Goal: Use online tool/utility

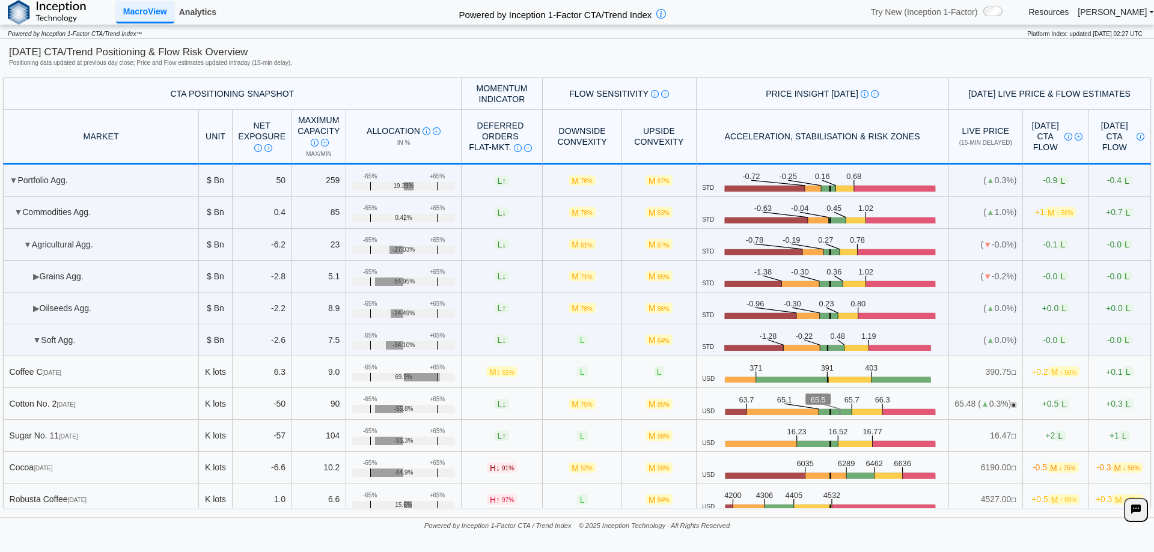
click at [203, 12] on link "Analytics" at bounding box center [197, 12] width 47 height 20
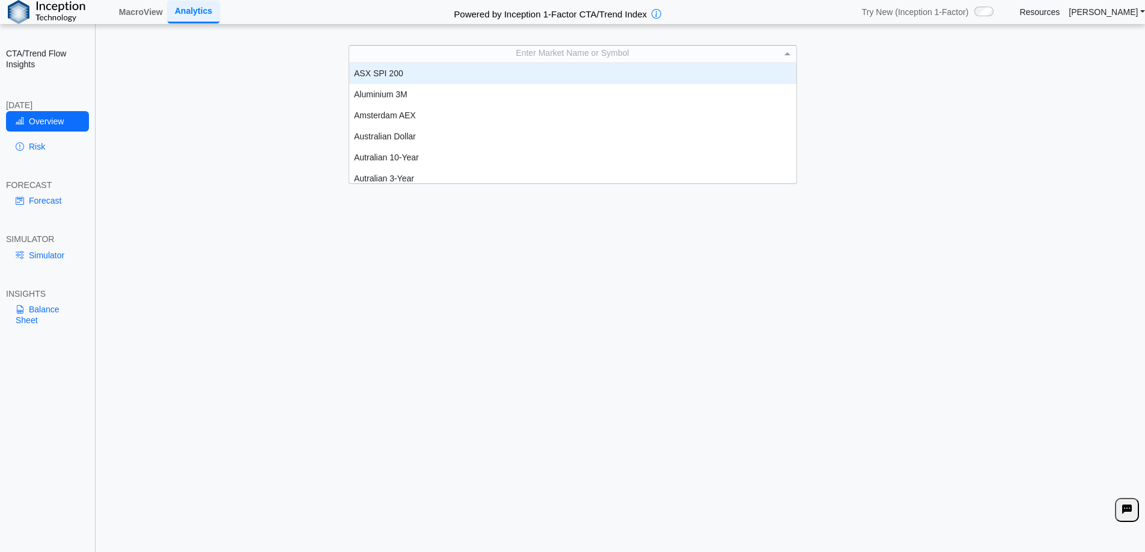
click at [465, 58] on div "Enter Market Name or Symbol" at bounding box center [572, 54] width 447 height 17
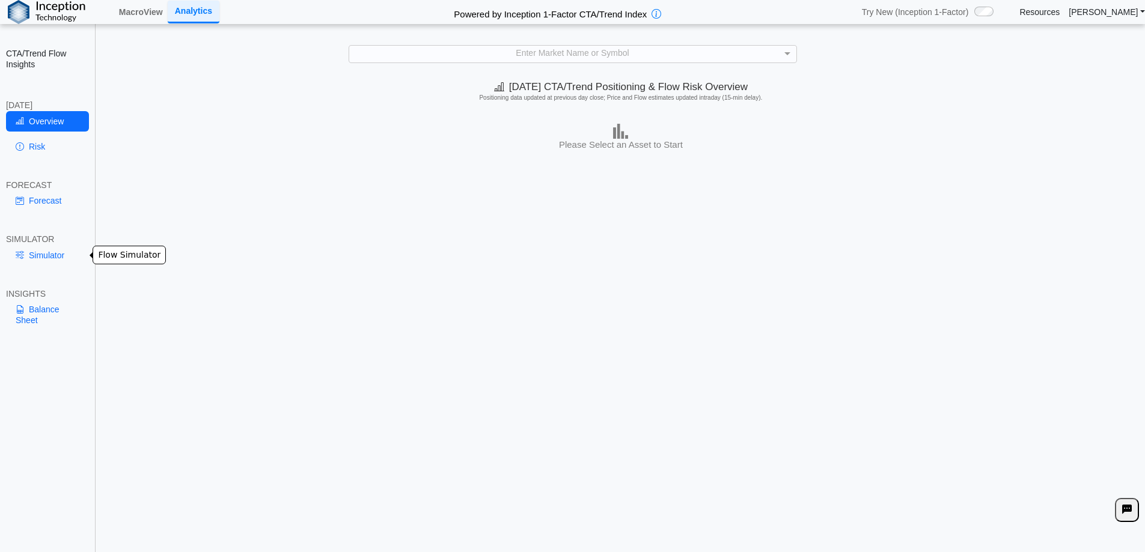
click at [37, 251] on link "Simulator" at bounding box center [47, 255] width 83 height 20
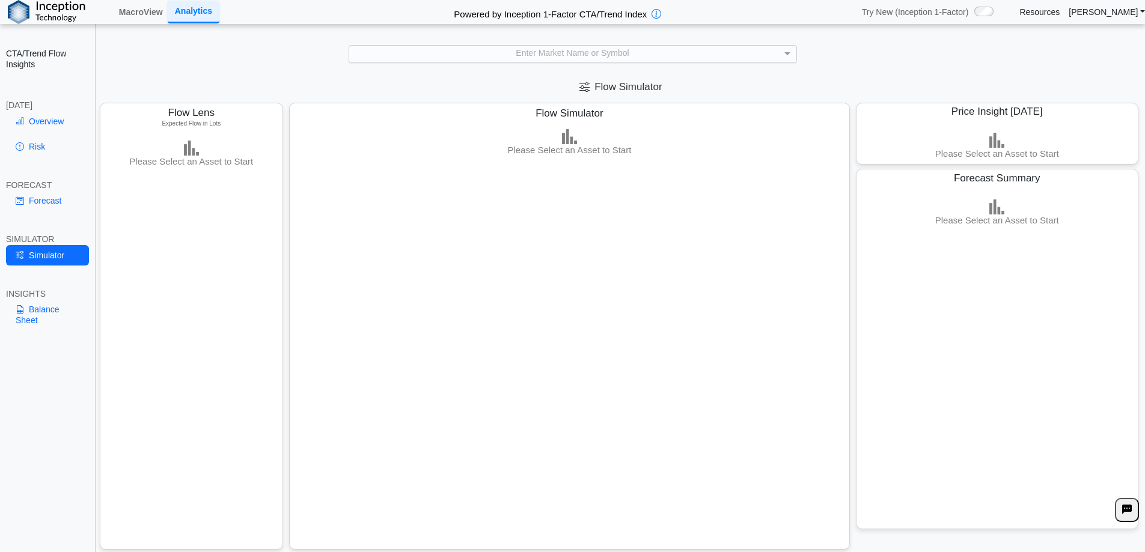
click at [485, 47] on div "Enter Market Name or Symbol" at bounding box center [572, 54] width 447 height 17
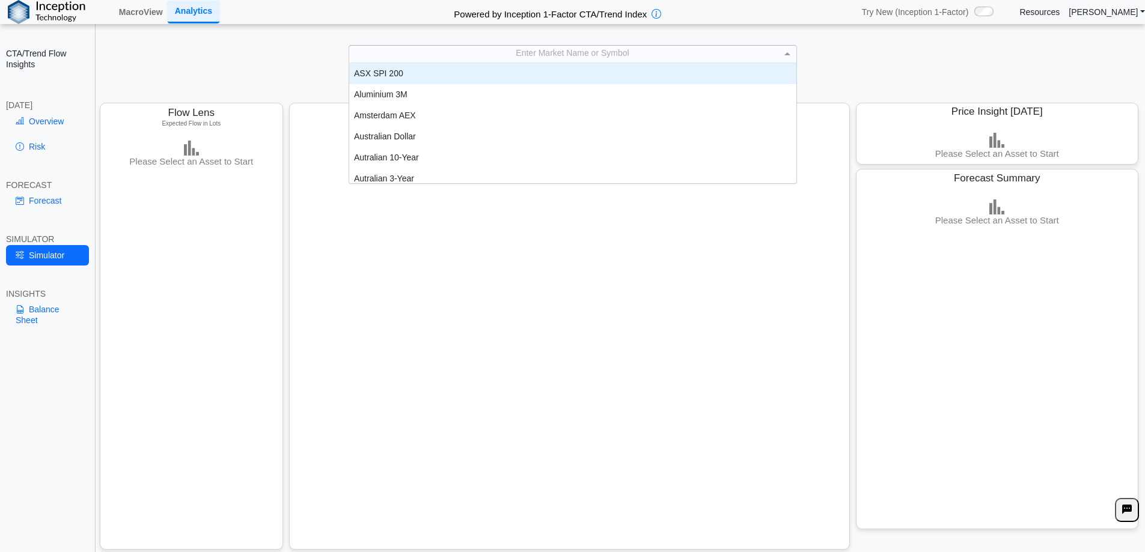
scroll to position [10, 10]
type input "**"
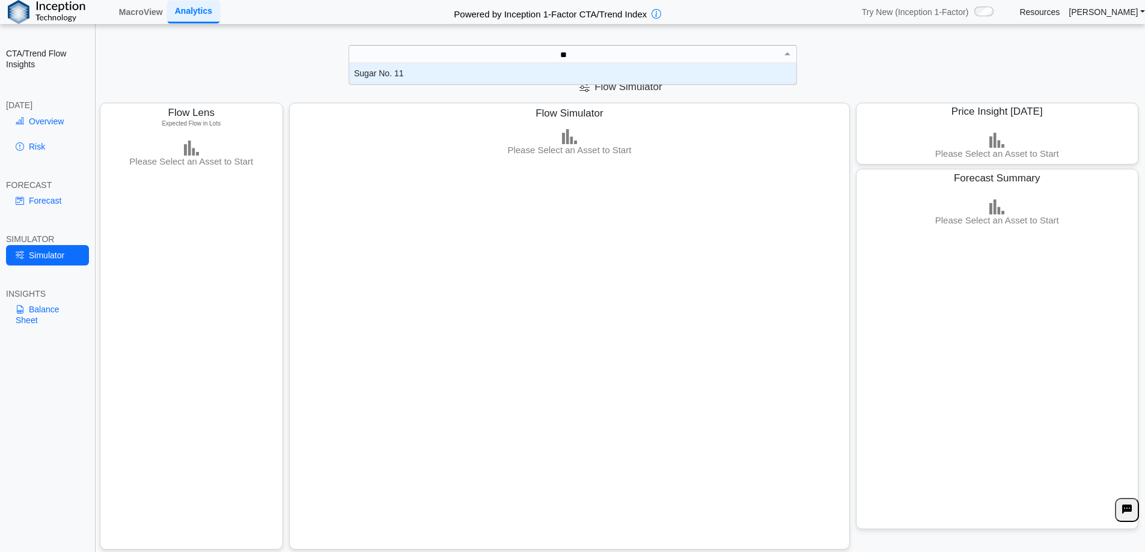
click at [395, 76] on div "Sugar No. 11" at bounding box center [572, 73] width 447 height 21
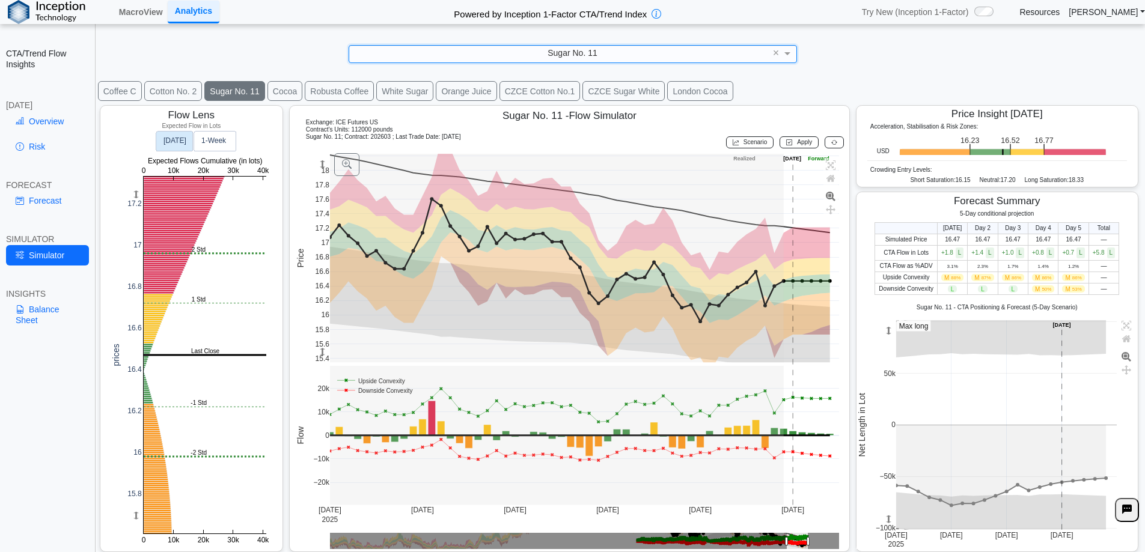
scroll to position [0, 0]
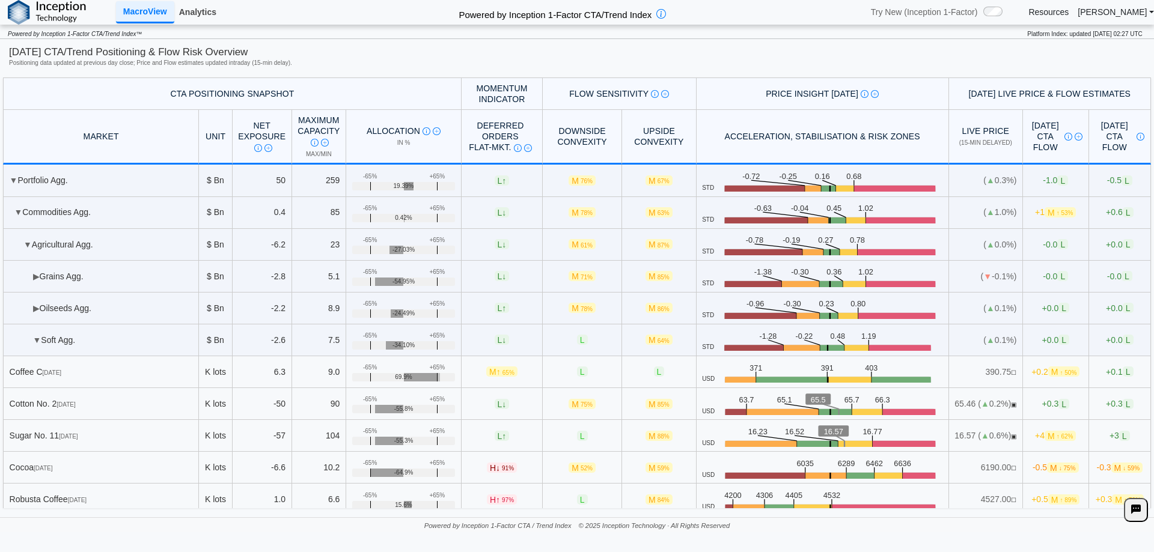
click at [195, 17] on link "Analytics" at bounding box center [197, 12] width 47 height 20
